Goal: Task Accomplishment & Management: Use online tool/utility

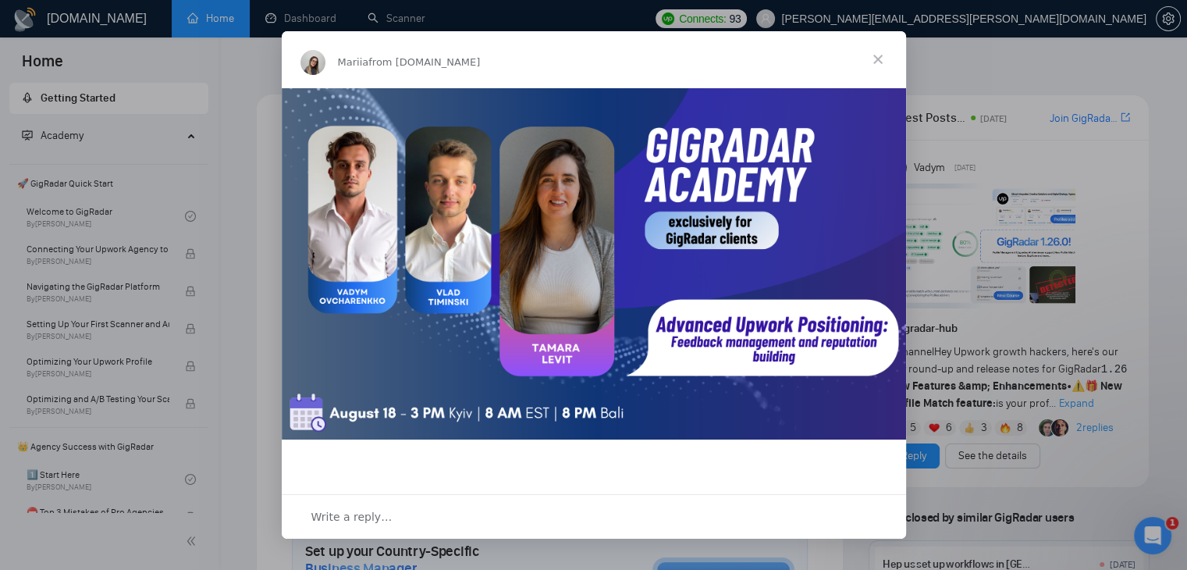
click at [878, 60] on span "Close" at bounding box center [878, 59] width 56 height 56
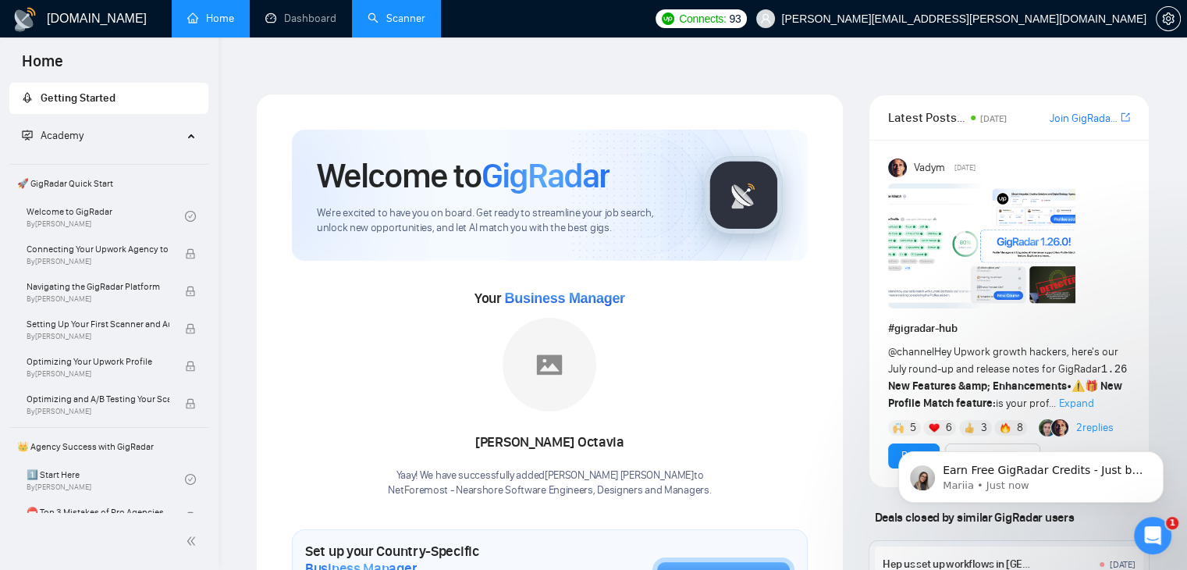
click at [373, 16] on link "Scanner" at bounding box center [397, 18] width 58 height 13
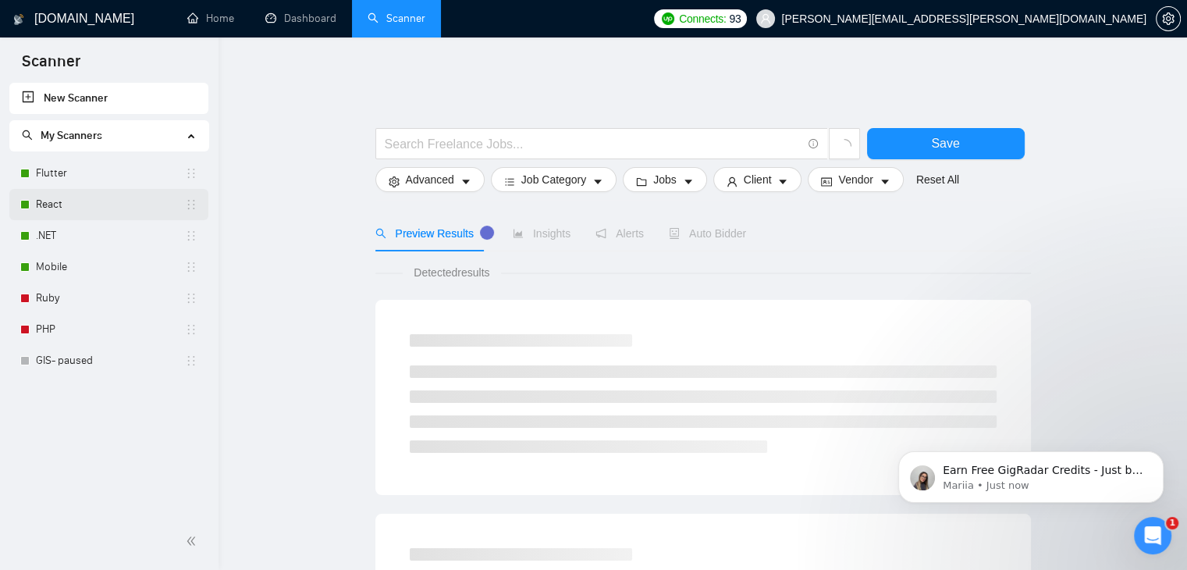
click at [137, 205] on link "React" at bounding box center [110, 204] width 149 height 31
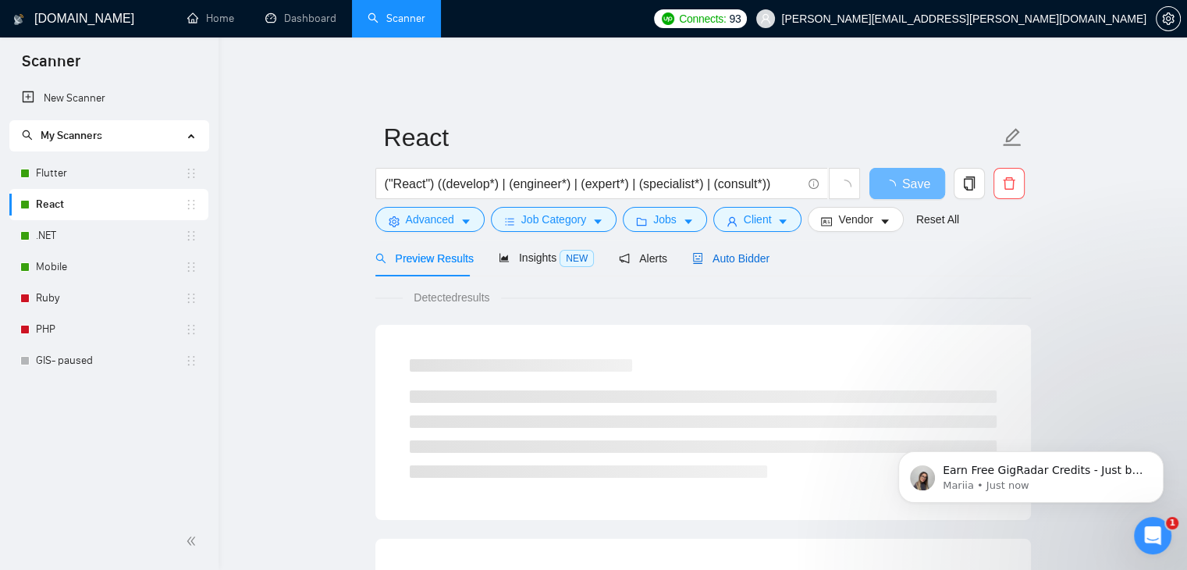
click at [732, 252] on span "Auto Bidder" at bounding box center [730, 258] width 77 height 12
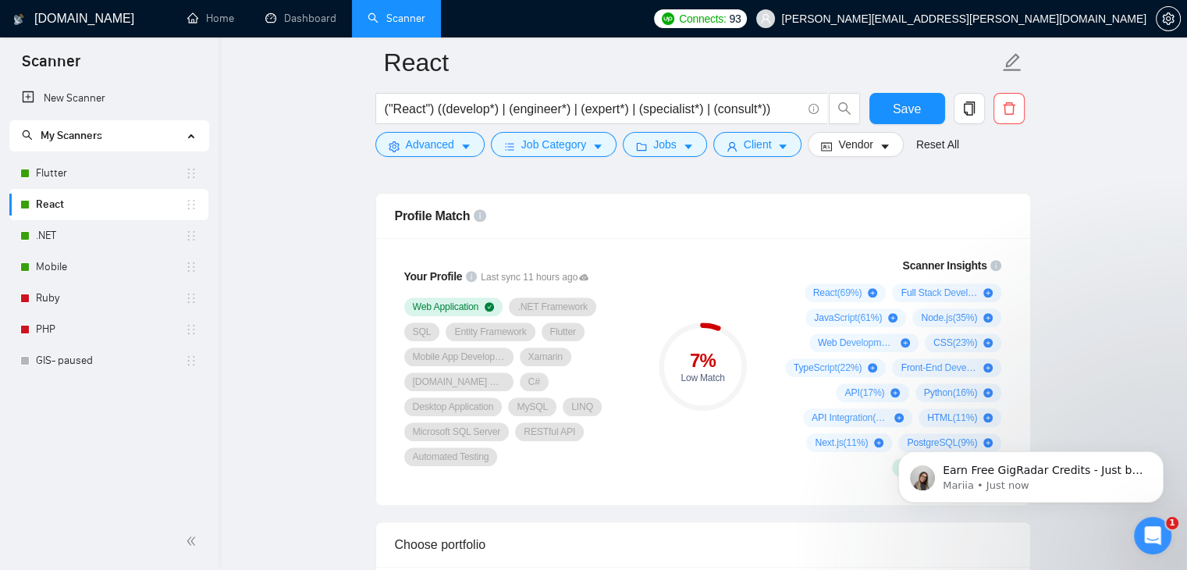
scroll to position [1024, 0]
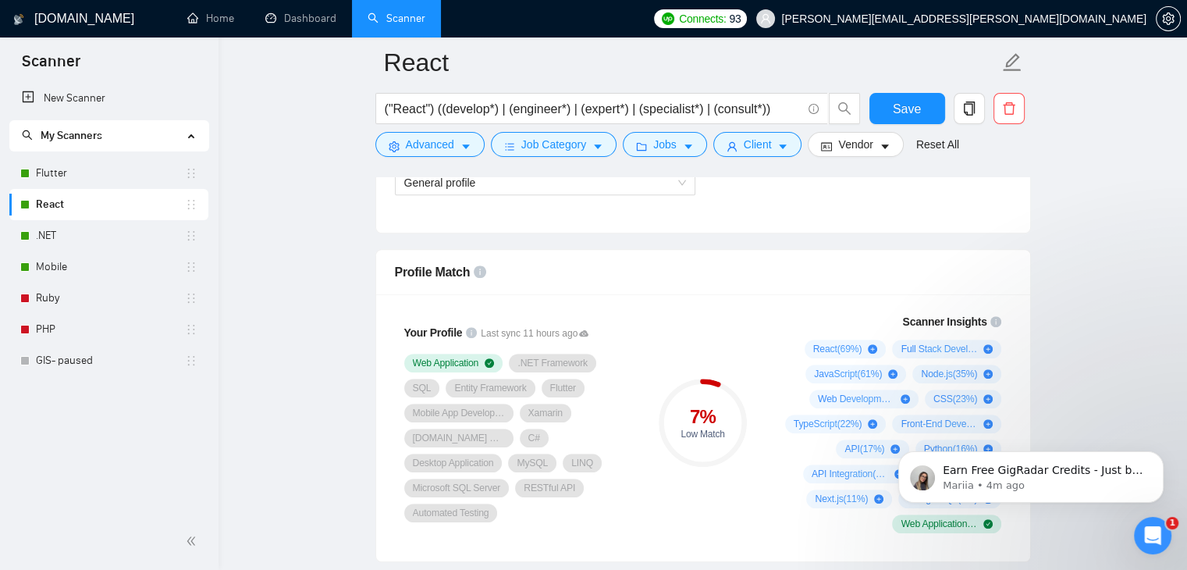
scroll to position [1015, 0]
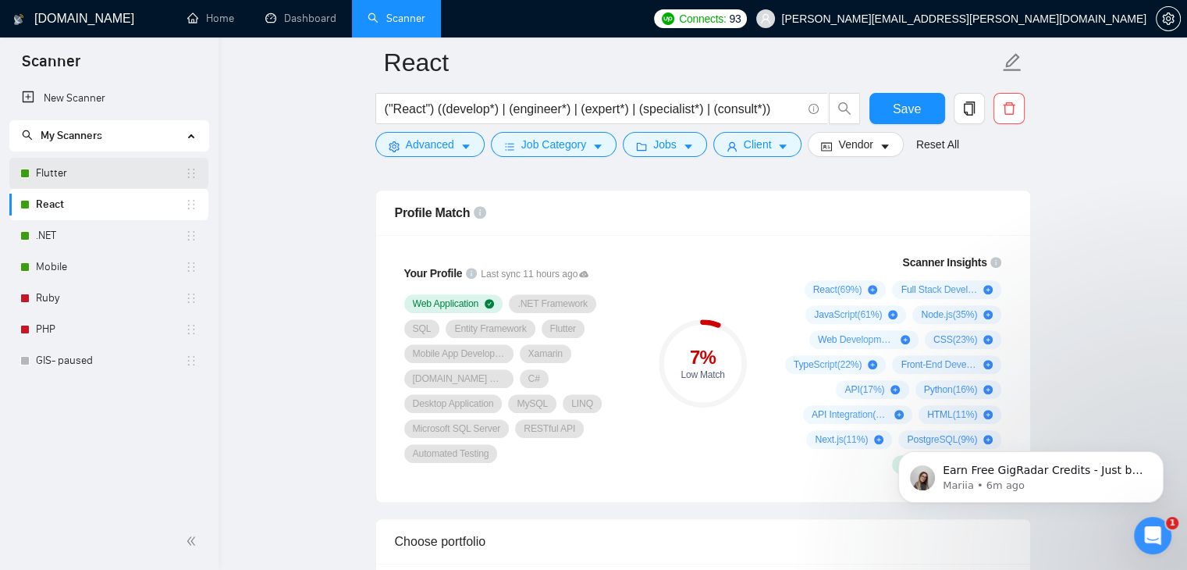
click at [87, 169] on link "Flutter" at bounding box center [110, 173] width 149 height 31
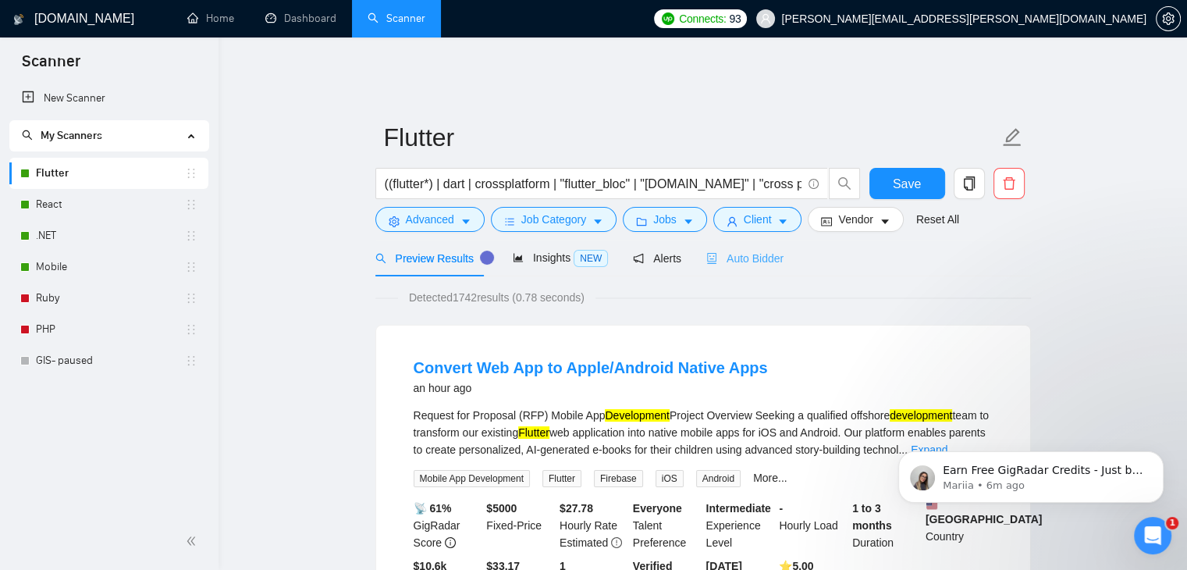
click at [737, 256] on div "Auto Bidder" at bounding box center [744, 258] width 77 height 37
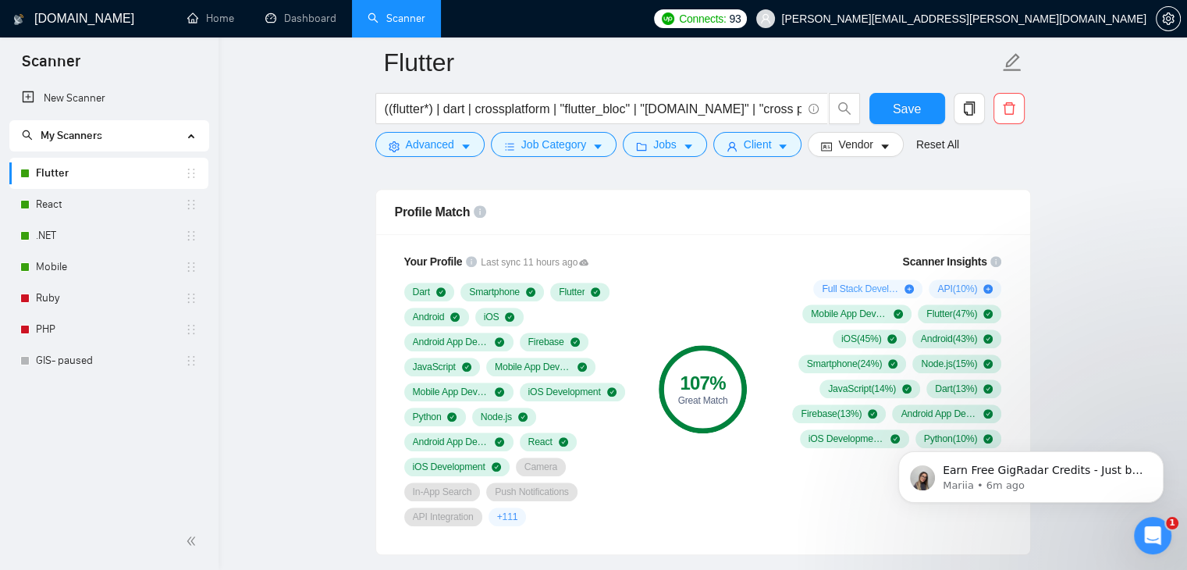
scroll to position [1017, 0]
click at [66, 265] on link "Mobile" at bounding box center [110, 266] width 149 height 31
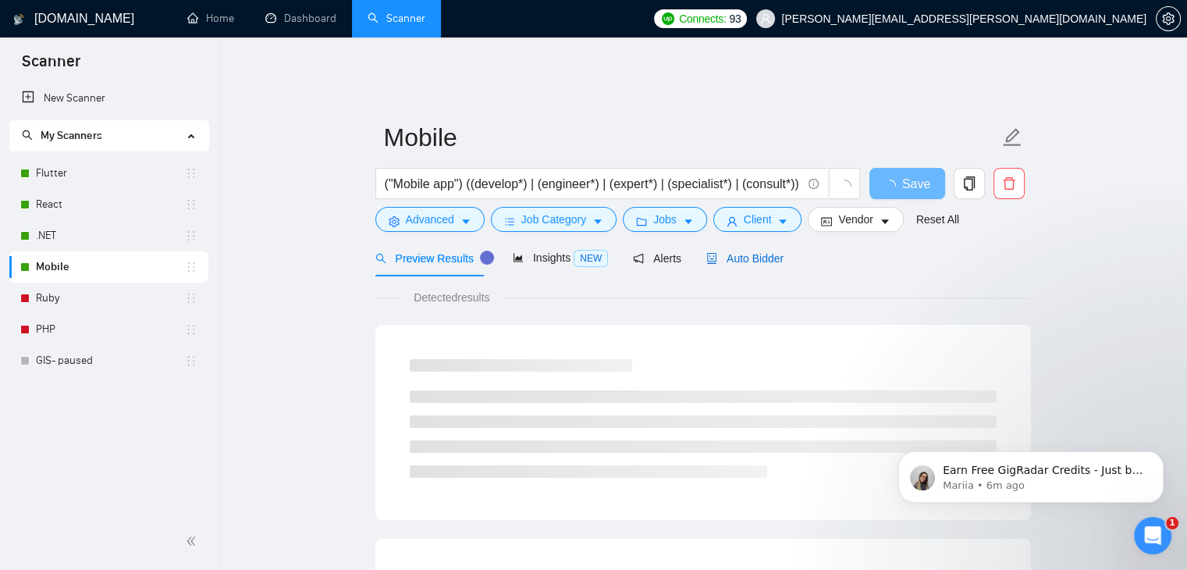
click at [736, 252] on span "Auto Bidder" at bounding box center [744, 258] width 77 height 12
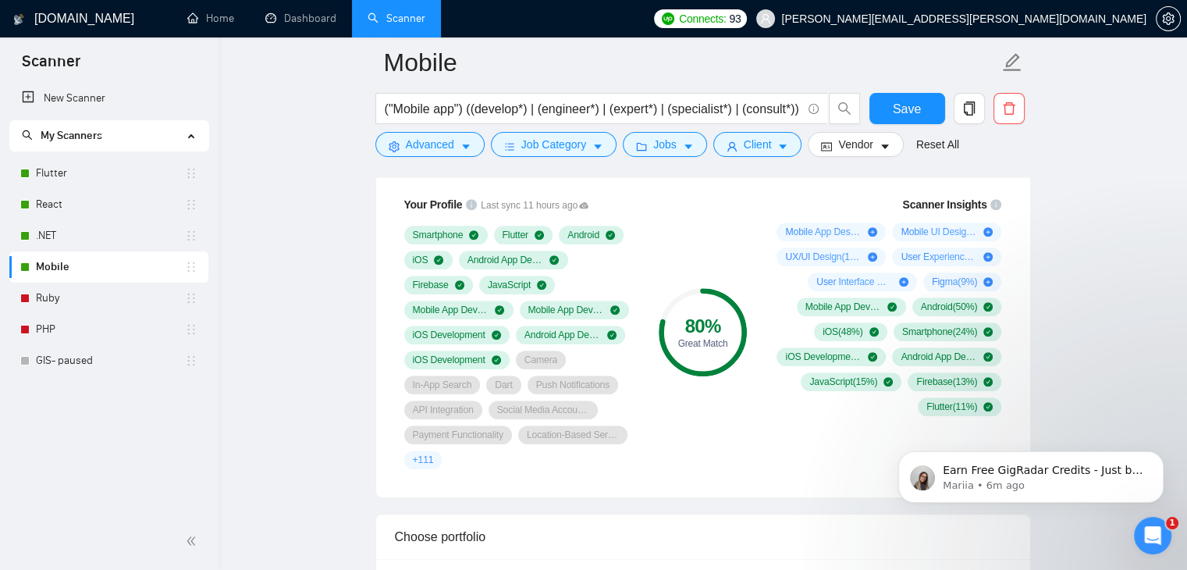
scroll to position [1037, 0]
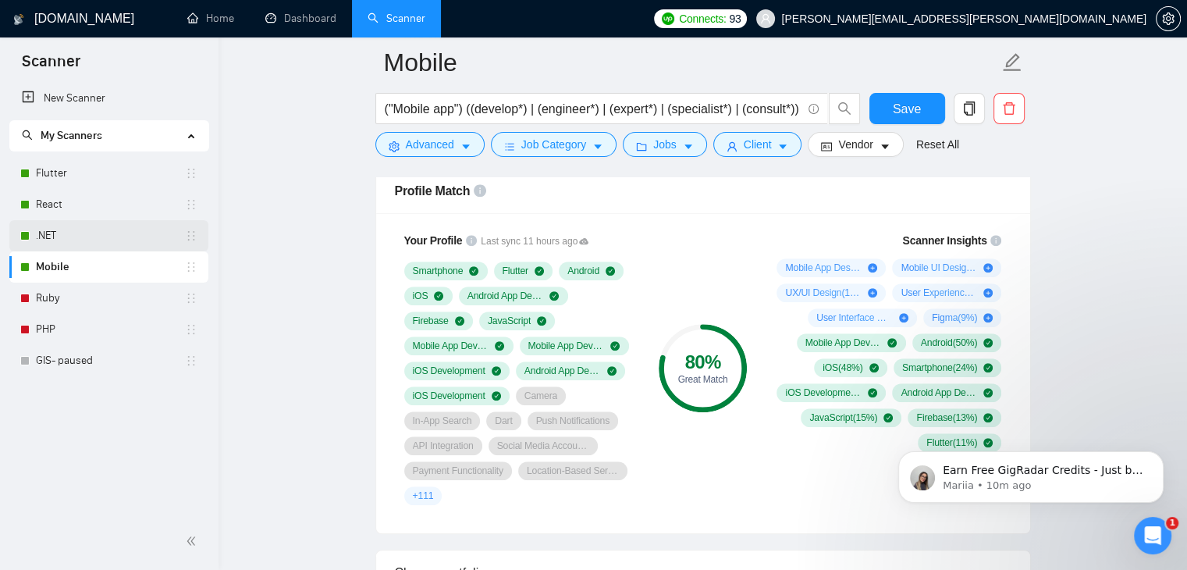
click at [66, 224] on link ".NET" at bounding box center [110, 235] width 149 height 31
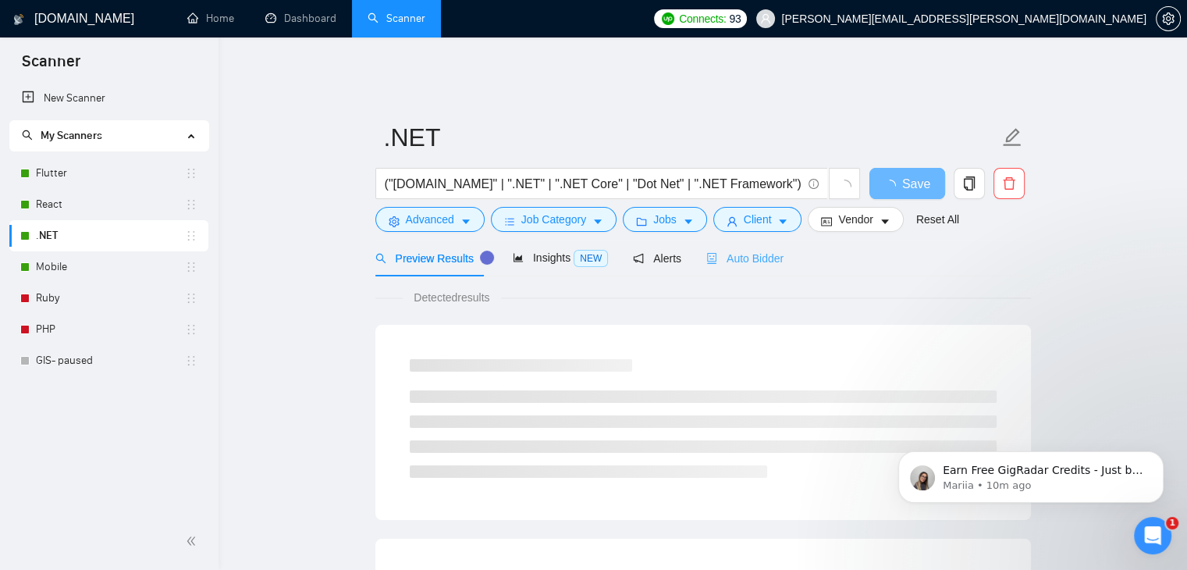
click at [720, 255] on div "Auto Bidder" at bounding box center [744, 258] width 77 height 37
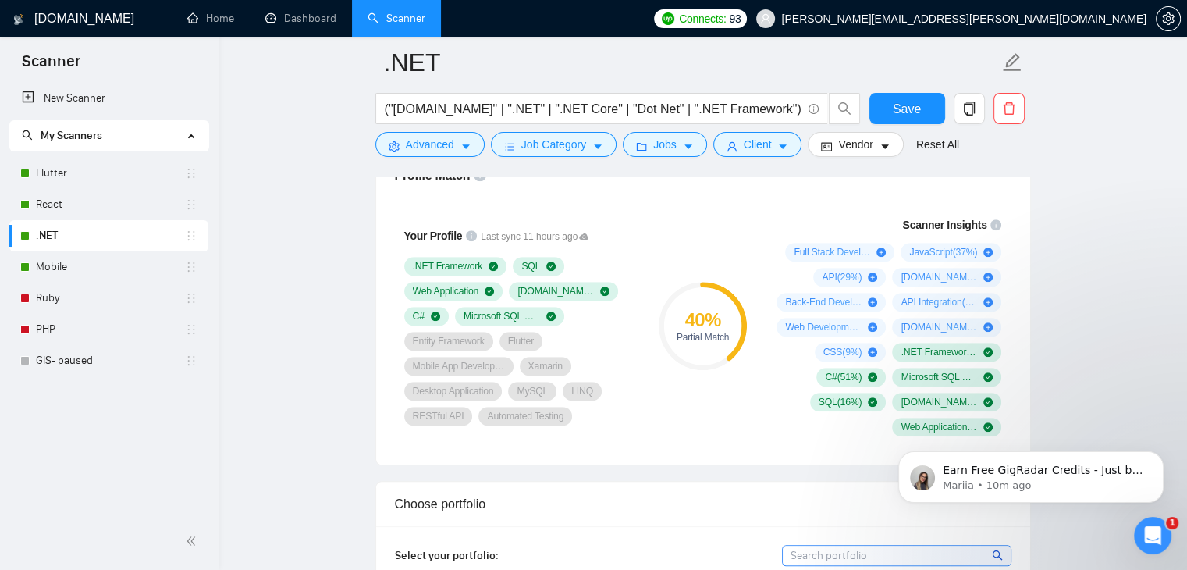
scroll to position [1055, 0]
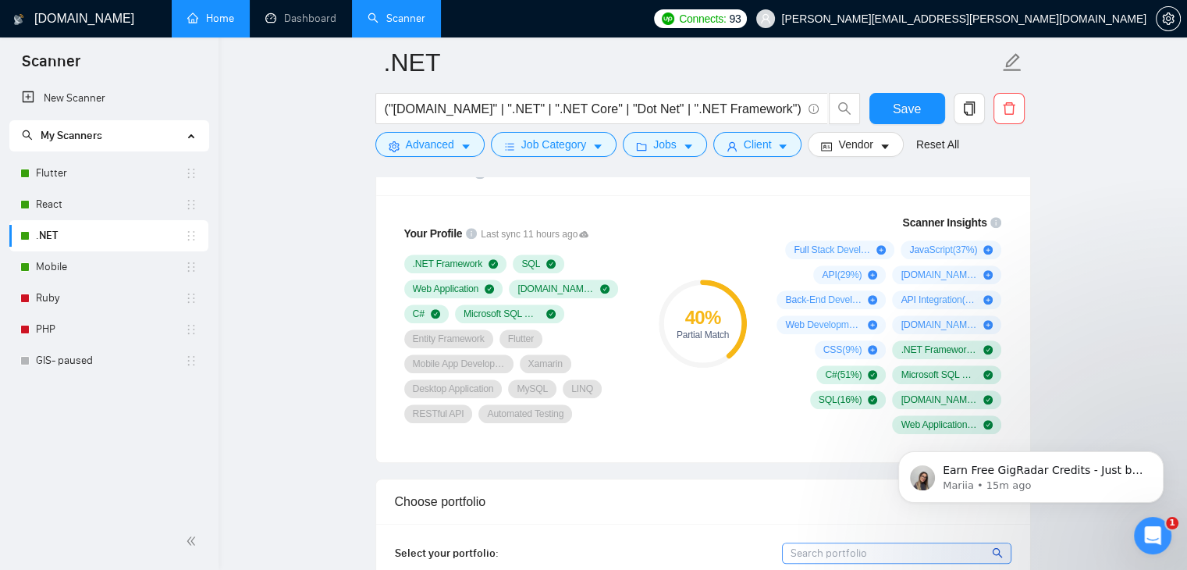
click at [232, 21] on link "Home" at bounding box center [210, 18] width 47 height 13
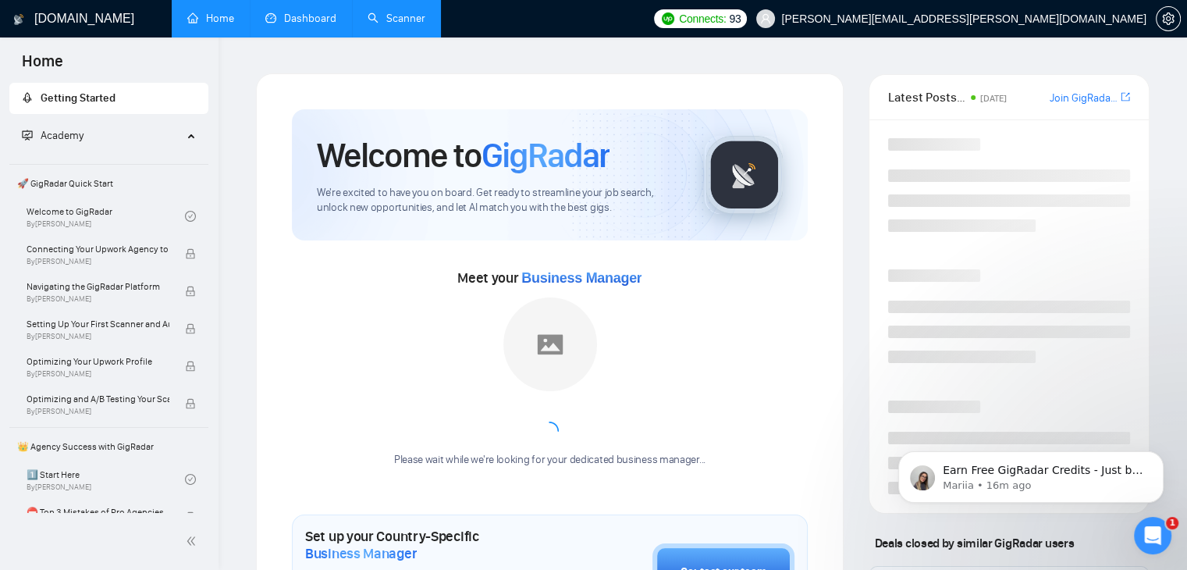
click at [322, 19] on link "Dashboard" at bounding box center [300, 18] width 71 height 13
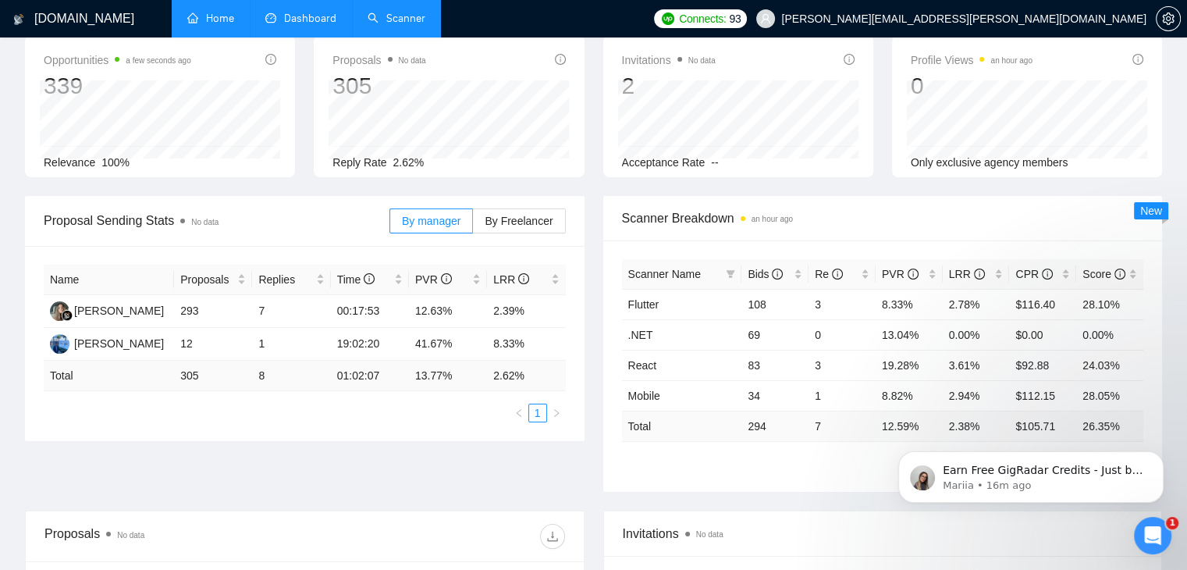
scroll to position [100, 0]
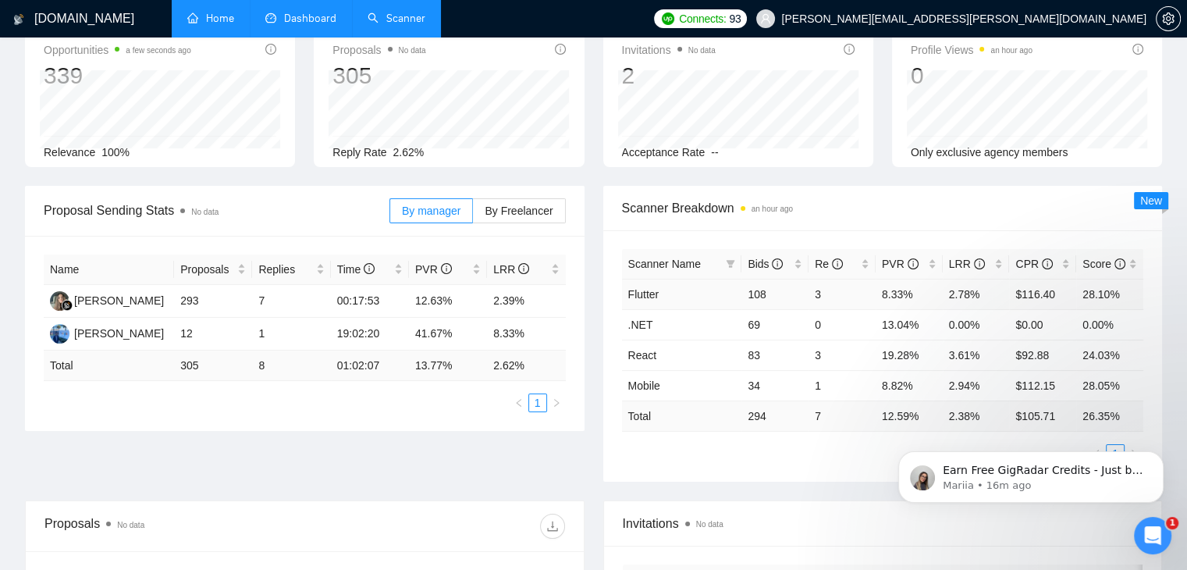
click at [698, 281] on td "Flutter" at bounding box center [682, 294] width 120 height 30
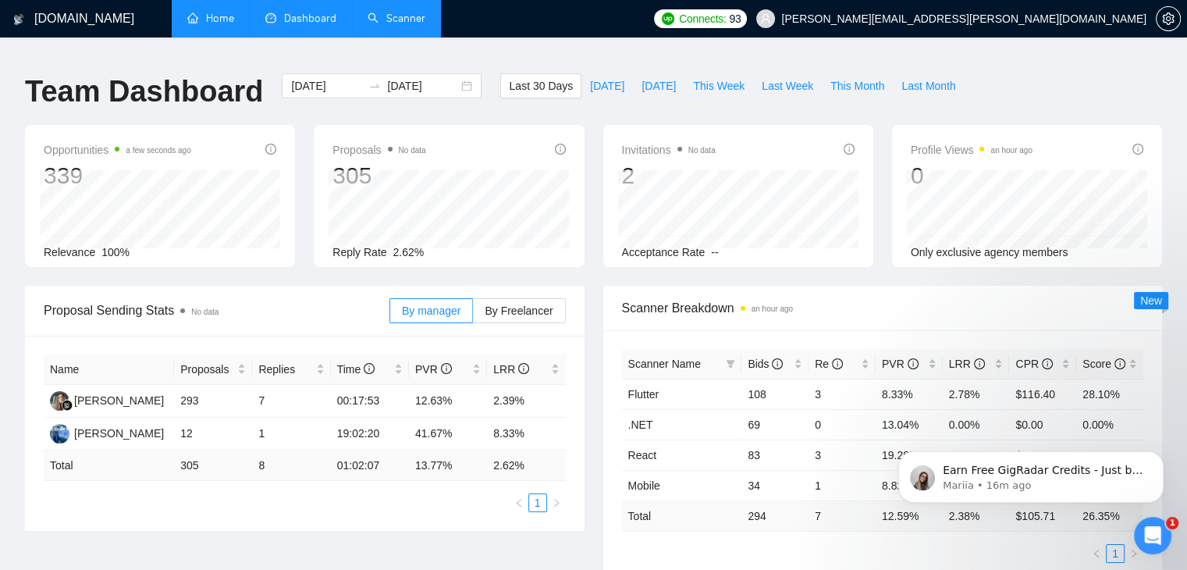
click at [389, 25] on link "Scanner" at bounding box center [397, 18] width 58 height 13
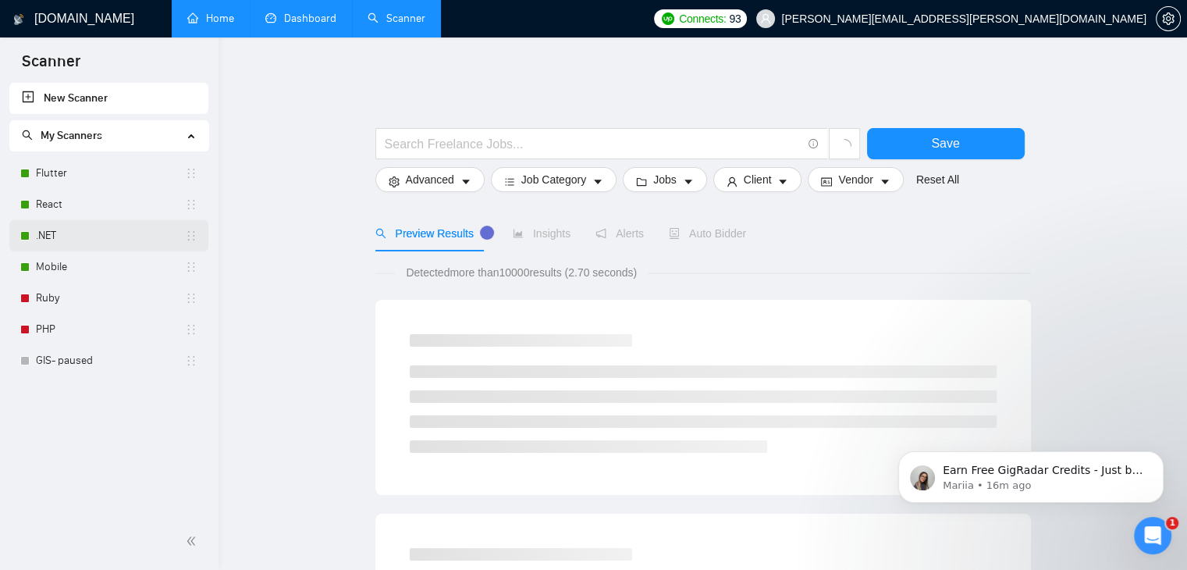
click at [47, 240] on link ".NET" at bounding box center [110, 235] width 149 height 31
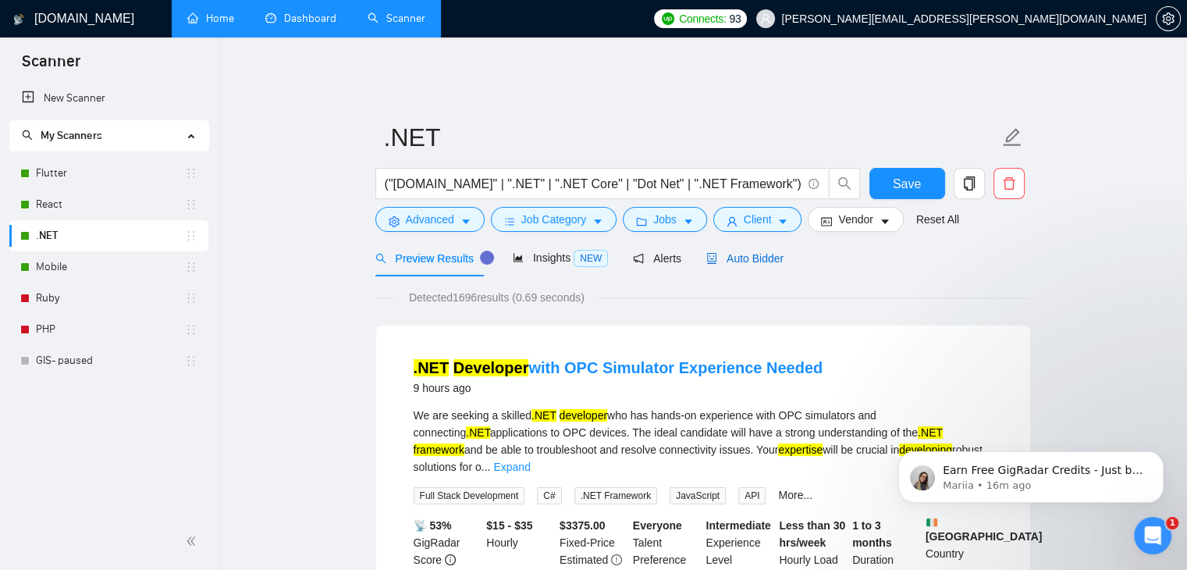
click at [738, 254] on div "Auto Bidder" at bounding box center [744, 258] width 77 height 17
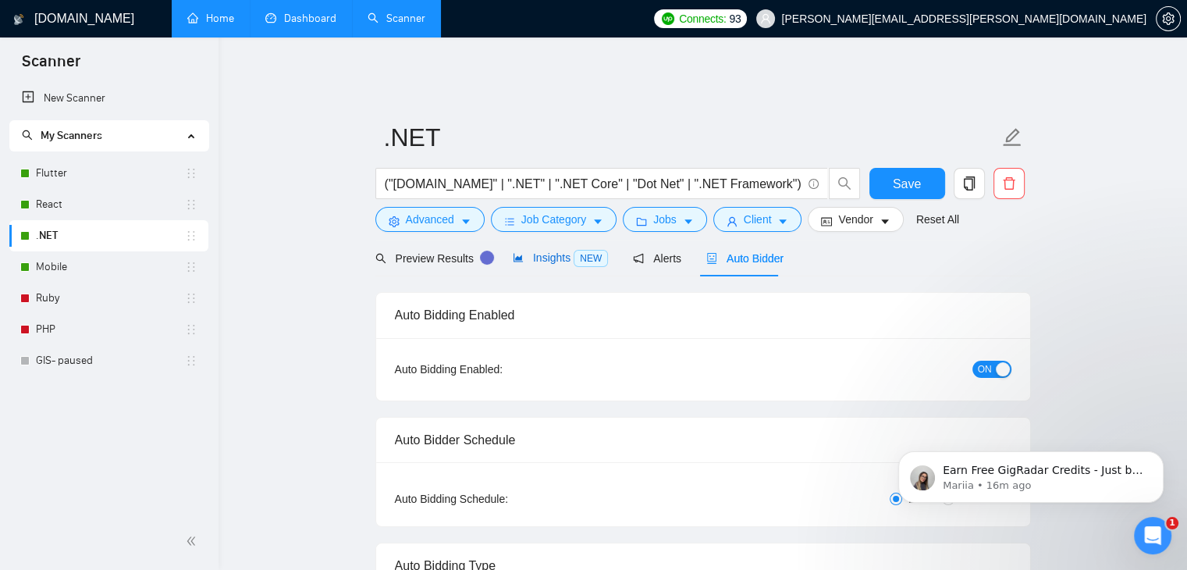
click at [558, 251] on span "Insights NEW" at bounding box center [560, 257] width 95 height 12
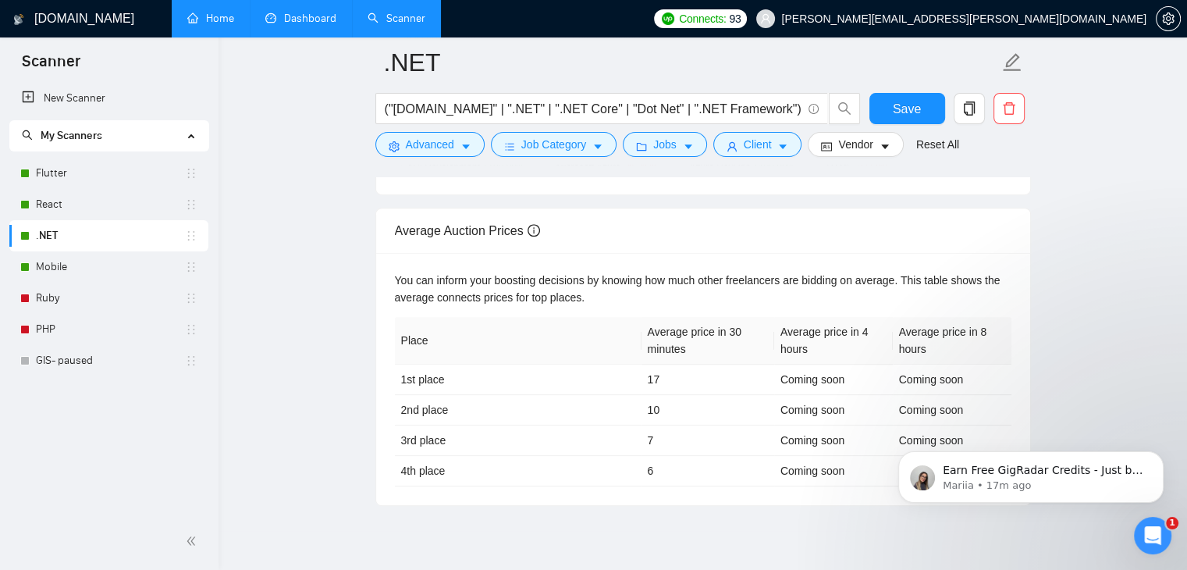
scroll to position [671, 0]
